Goal: Information Seeking & Learning: Learn about a topic

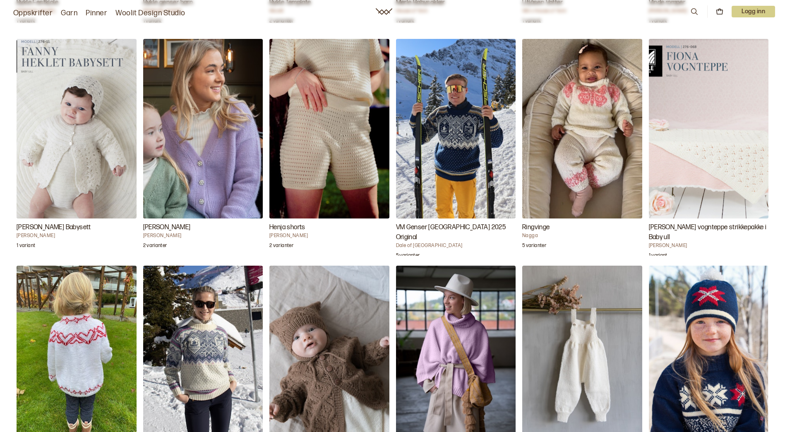
scroll to position [2855, 0]
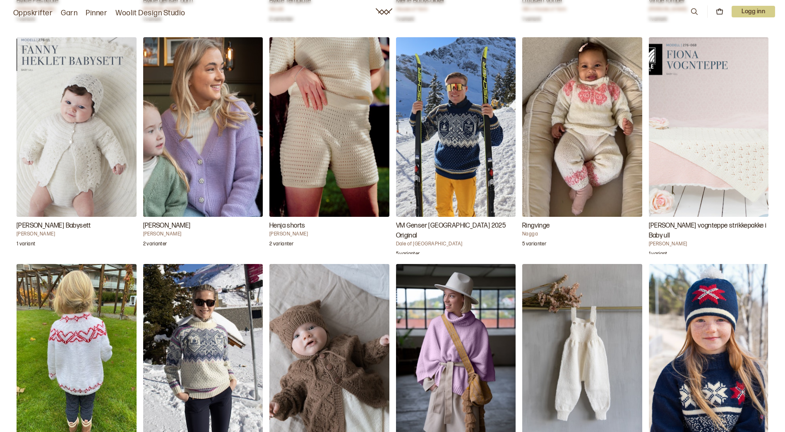
click at [574, 147] on img "Ringvinge" at bounding box center [582, 127] width 120 height 180
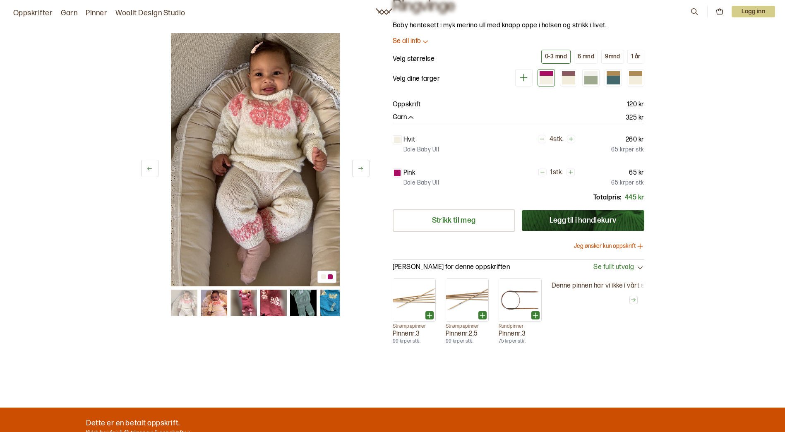
scroll to position [41, 0]
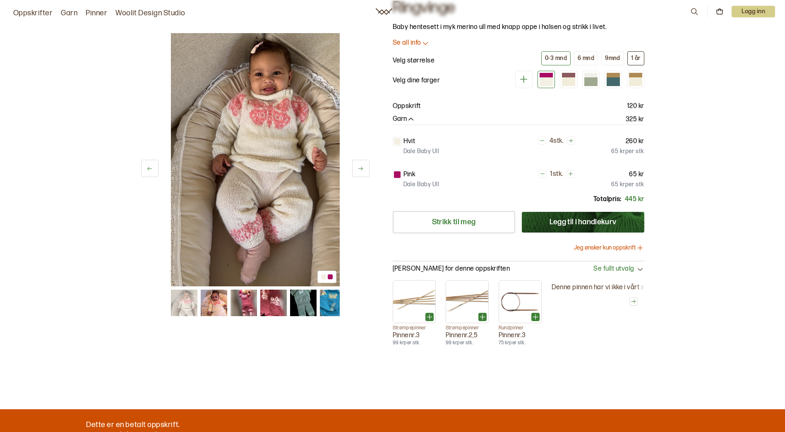
click at [637, 57] on div "1 år" at bounding box center [636, 58] width 10 height 7
click at [560, 56] on div "0-3 mnd" at bounding box center [556, 58] width 22 height 7
click at [635, 58] on div "1 år" at bounding box center [636, 58] width 10 height 7
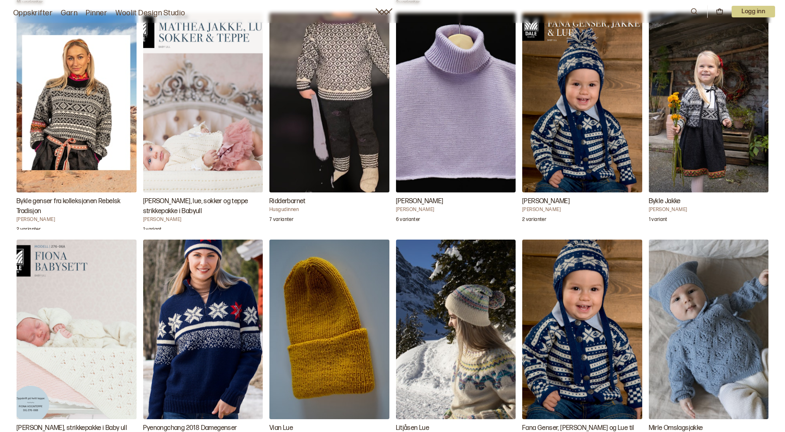
scroll to position [1738, 0]
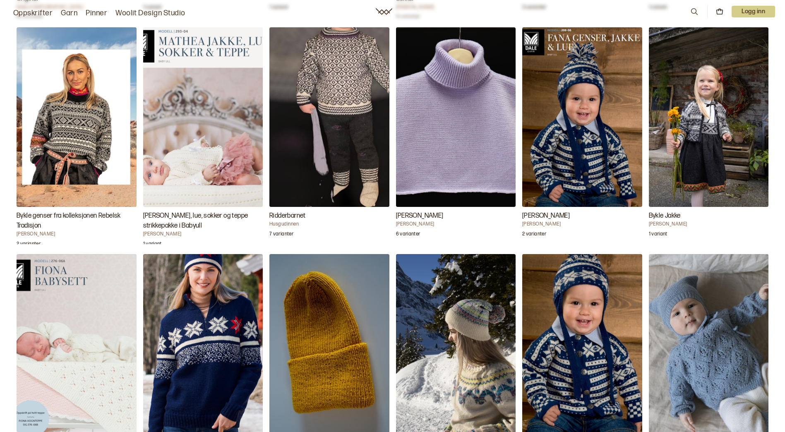
click at [569, 149] on img "Fana barnesett" at bounding box center [582, 117] width 120 height 180
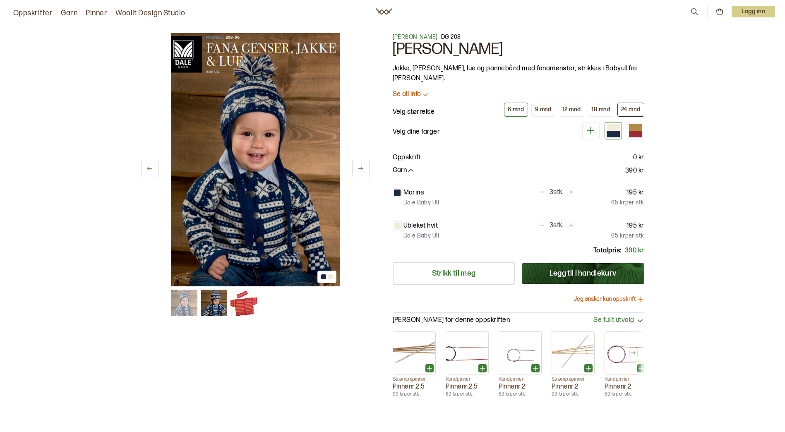
click at [635, 106] on div "24 mnd" at bounding box center [630, 109] width 19 height 7
